Goal: Transaction & Acquisition: Download file/media

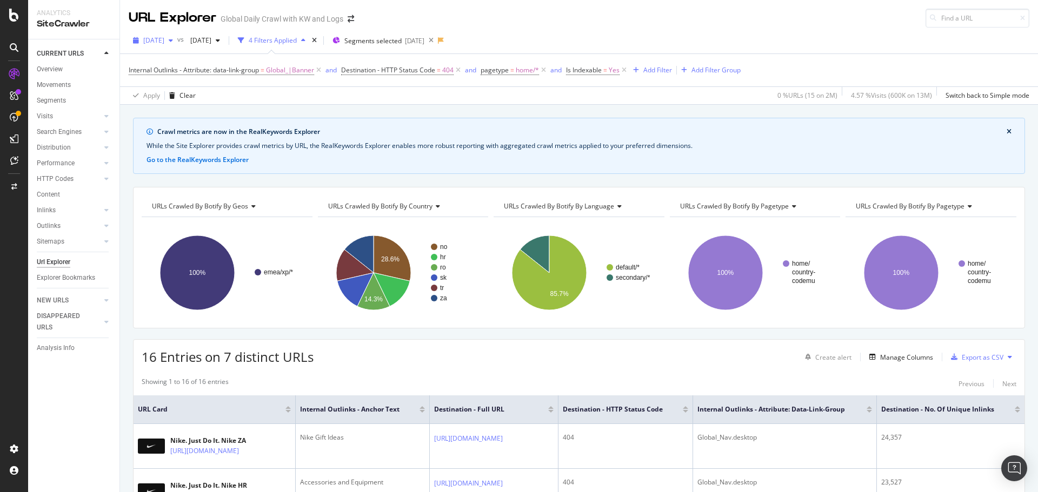
click at [177, 45] on div "[DATE]" at bounding box center [153, 40] width 49 height 16
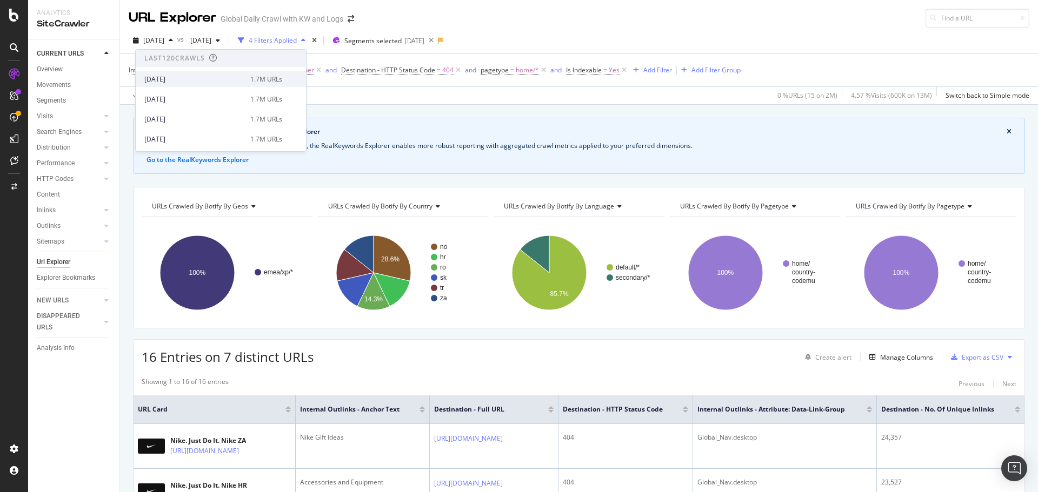
click at [191, 79] on div "[DATE]" at bounding box center [193, 80] width 99 height 10
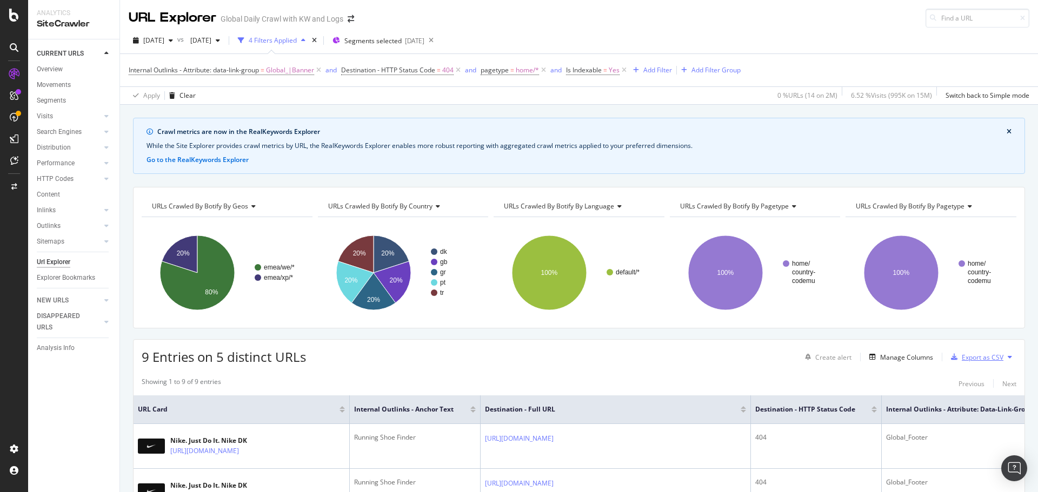
click at [988, 357] on div "Export as CSV" at bounding box center [983, 357] width 42 height 9
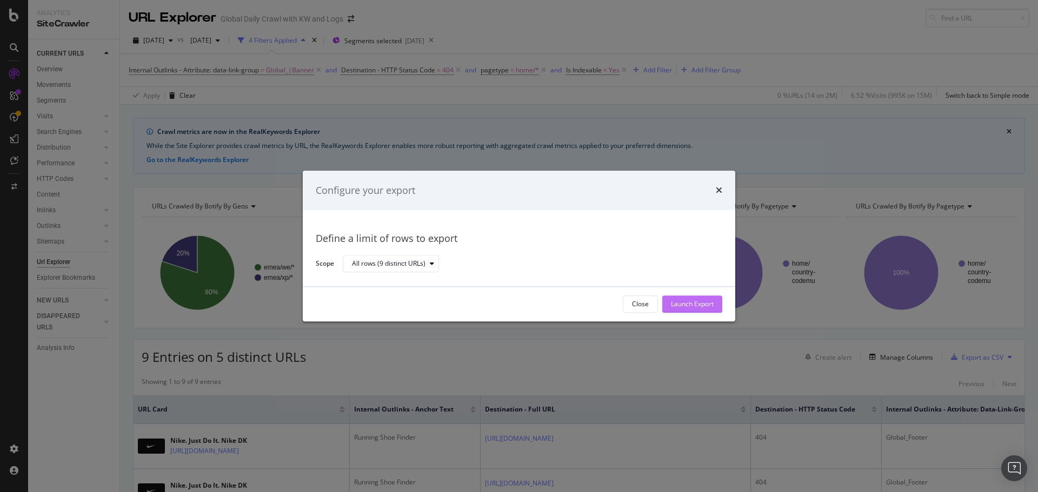
click at [709, 309] on div "Launch Export" at bounding box center [692, 304] width 43 height 16
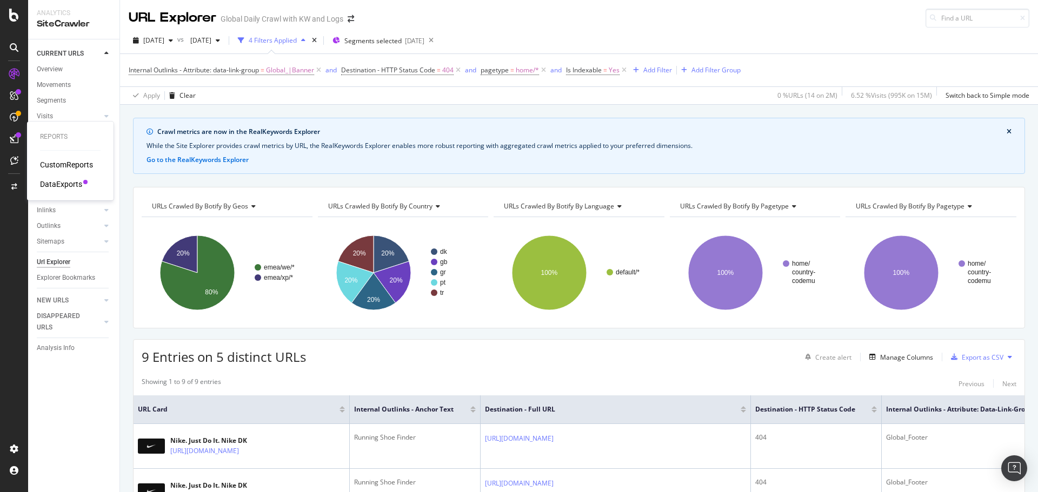
click at [55, 184] on div "DataExports" at bounding box center [61, 184] width 42 height 11
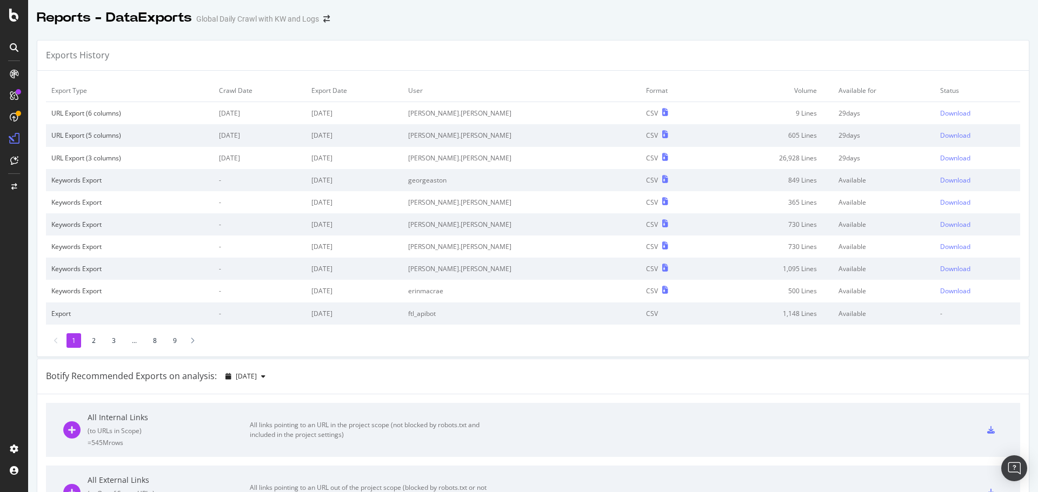
click at [617, 55] on div "Exports History" at bounding box center [532, 56] width 991 height 30
click at [940, 111] on div "Download" at bounding box center [955, 113] width 30 height 9
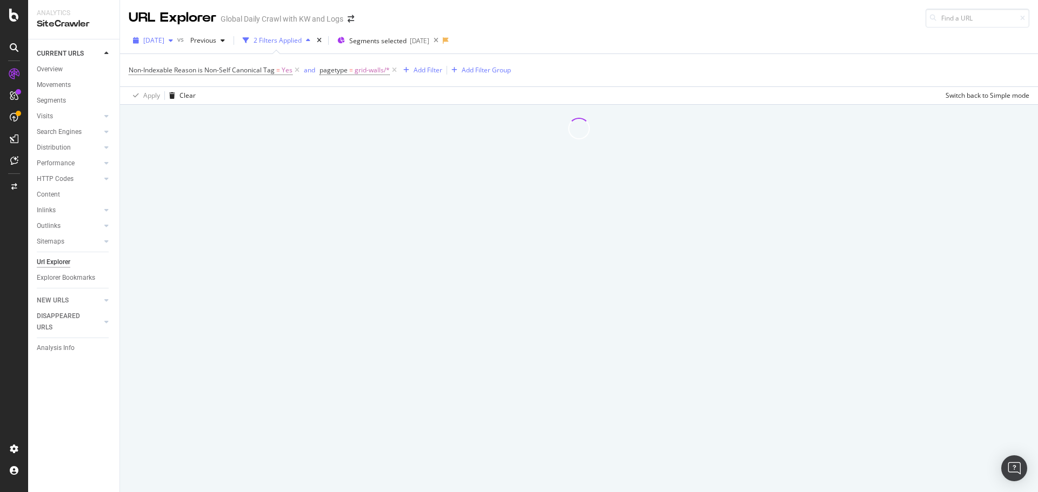
click at [164, 43] on span "[DATE]" at bounding box center [153, 40] width 21 height 9
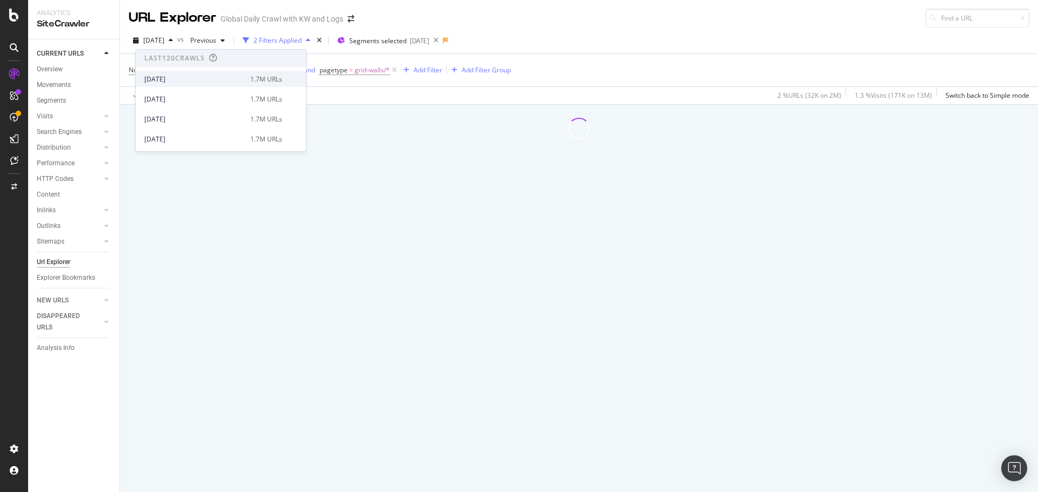
click at [189, 78] on div "[DATE]" at bounding box center [193, 80] width 99 height 10
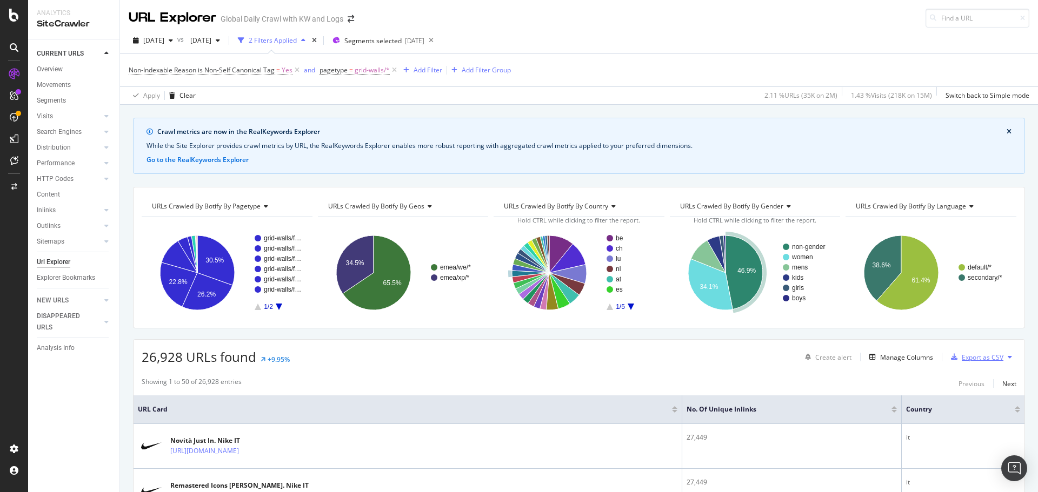
click at [985, 359] on div "Export as CSV" at bounding box center [983, 357] width 42 height 9
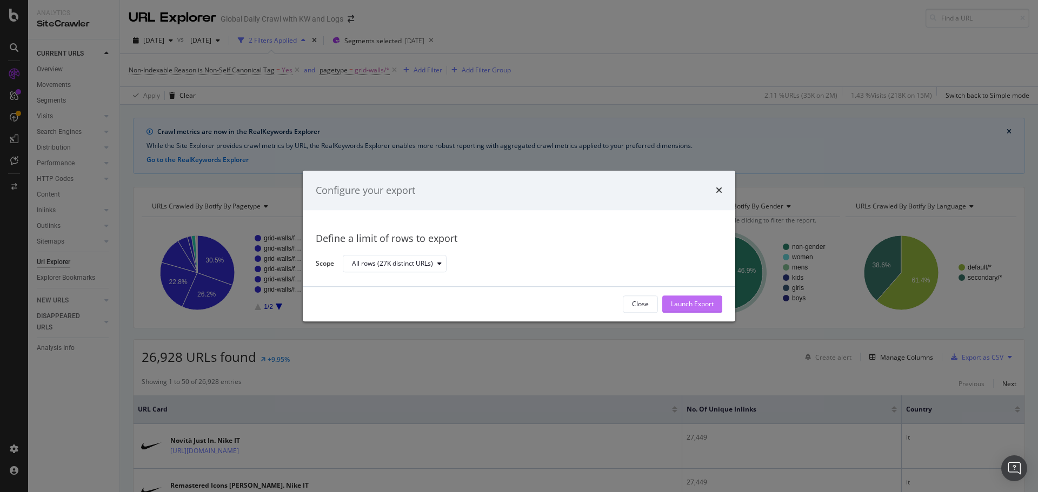
click at [708, 306] on div "Launch Export" at bounding box center [692, 304] width 43 height 9
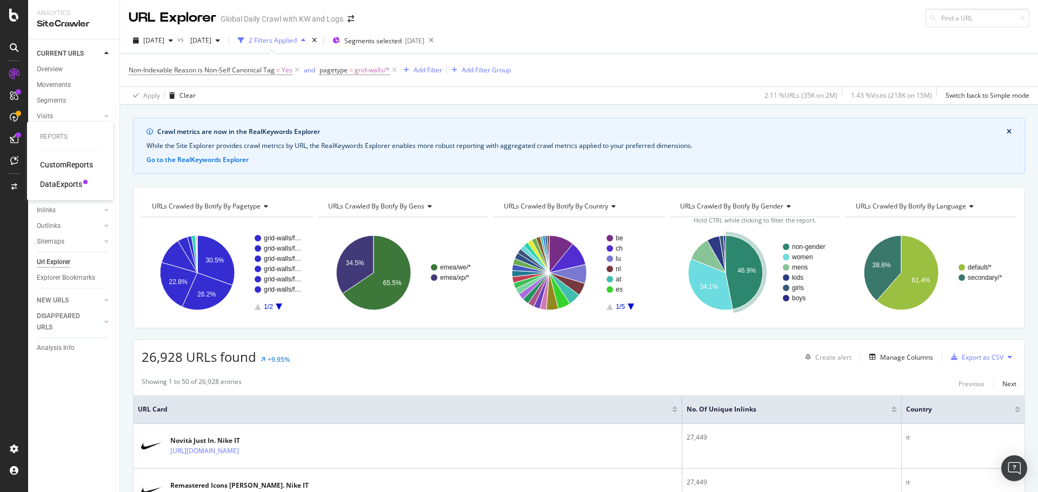
click at [70, 182] on div "DataExports" at bounding box center [61, 184] width 42 height 11
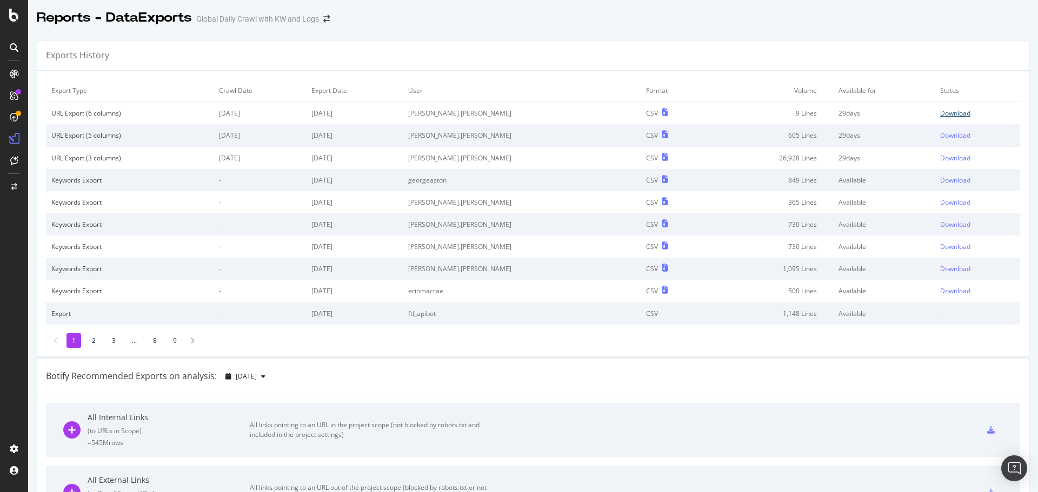
click at [940, 114] on div "Download" at bounding box center [955, 113] width 30 height 9
click at [940, 135] on div "Download" at bounding box center [955, 135] width 30 height 9
click at [940, 162] on div "Download" at bounding box center [955, 158] width 30 height 9
click at [192, 53] on div "Exports History" at bounding box center [532, 56] width 991 height 30
click at [735, 19] on div "Reports - DataExports Global Daily Crawl with KW and Logs" at bounding box center [533, 13] width 1010 height 27
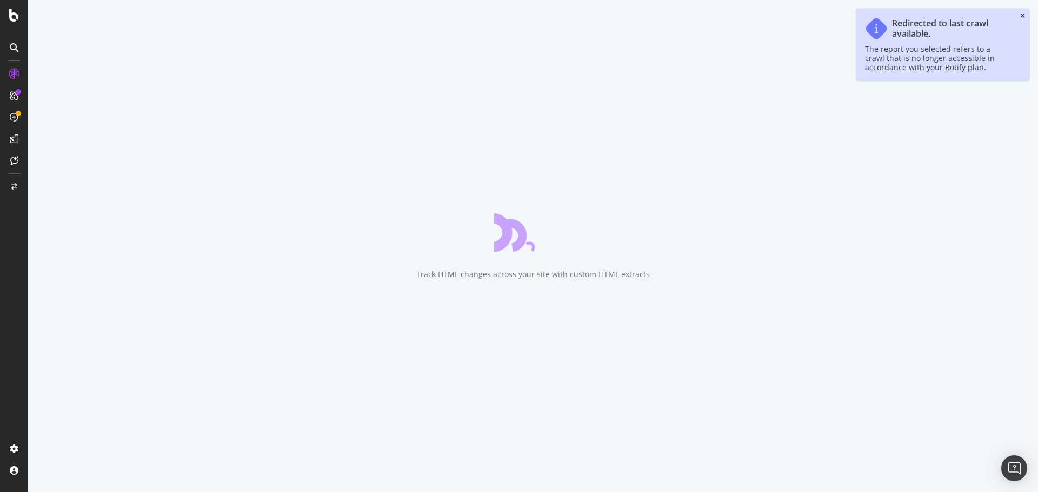
click at [1023, 16] on icon "close toast" at bounding box center [1022, 16] width 5 height 6
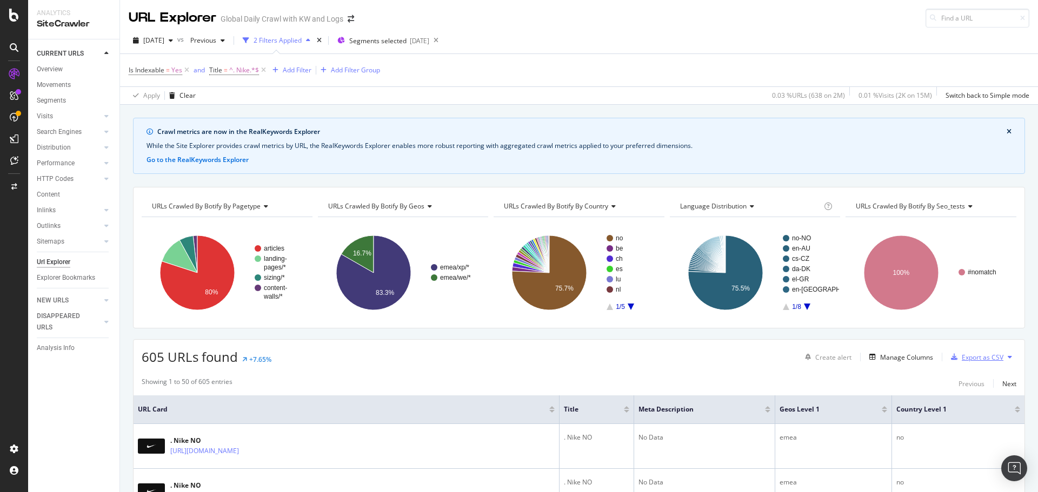
click at [976, 356] on div "Export as CSV" at bounding box center [983, 357] width 42 height 9
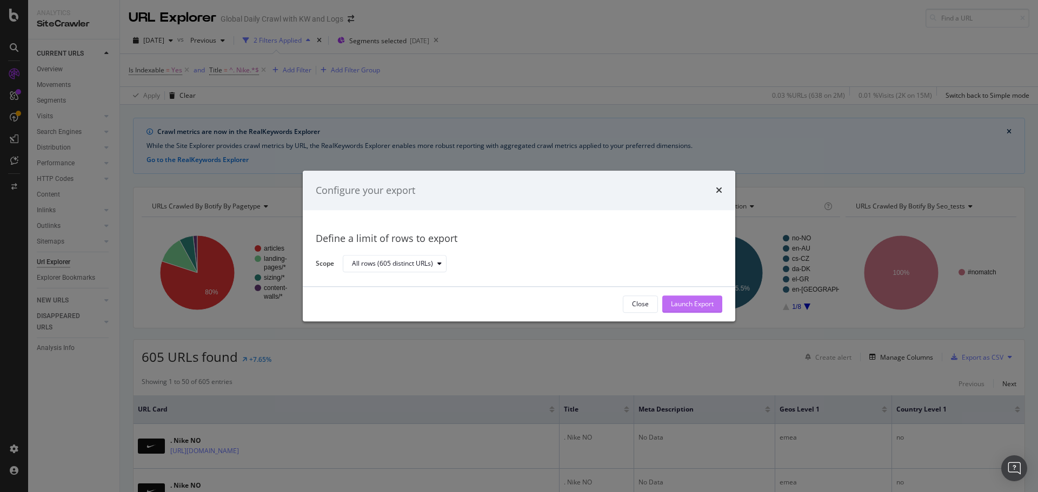
click at [693, 307] on div "Launch Export" at bounding box center [692, 304] width 43 height 9
